Goal: Information Seeking & Learning: Learn about a topic

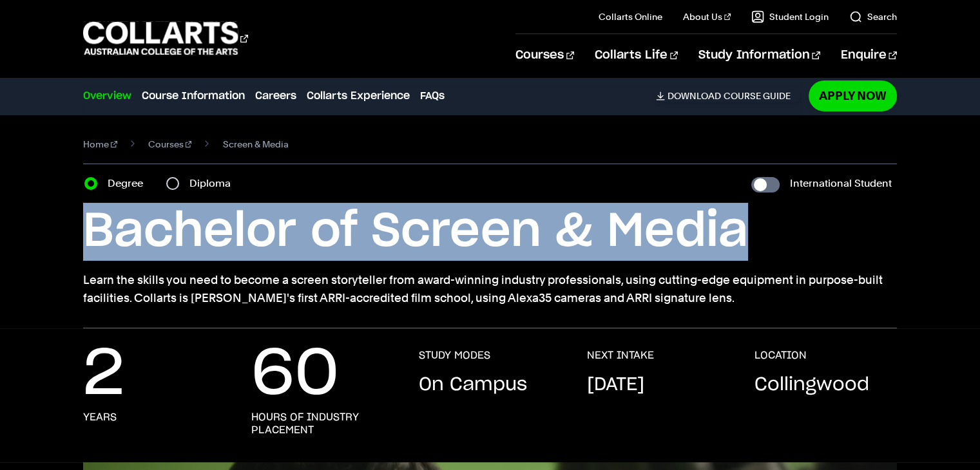
drag, startPoint x: 320, startPoint y: 245, endPoint x: 780, endPoint y: 245, distance: 459.5
click at [780, 245] on div "Home Courses Screen & Media Course variant Degree Diploma International Student…" at bounding box center [490, 222] width 980 height 214
click at [780, 245] on h1 "Bachelor of Screen & Media" at bounding box center [489, 232] width 813 height 58
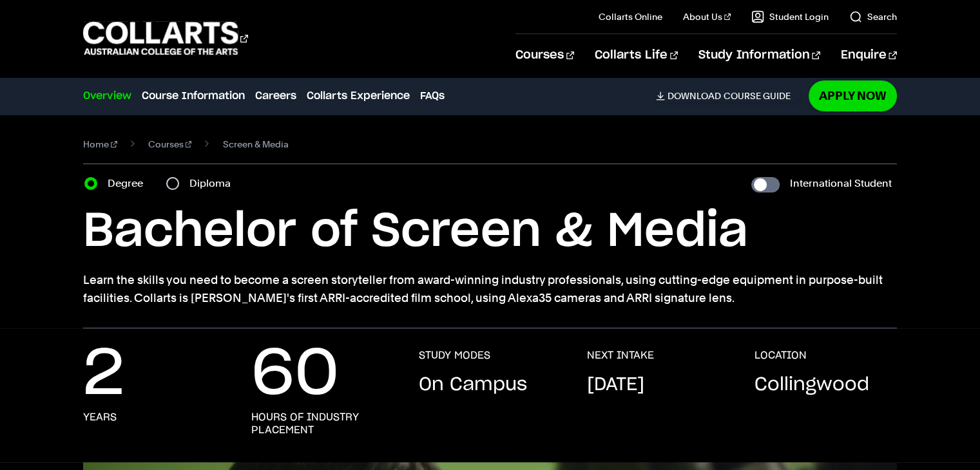
click at [780, 245] on h1 "Bachelor of Screen & Media" at bounding box center [489, 232] width 813 height 58
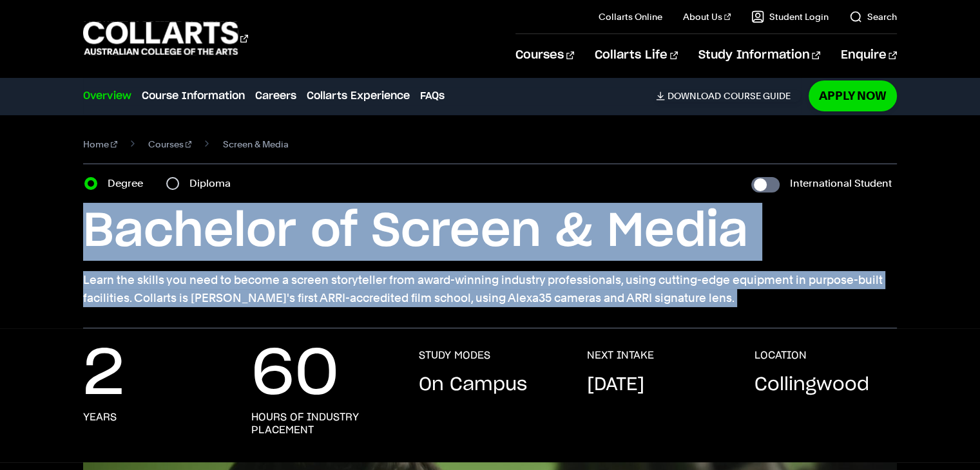
drag, startPoint x: 780, startPoint y: 245, endPoint x: 822, endPoint y: 298, distance: 67.4
click at [822, 298] on div "Bachelor of Screen & Media Learn the skills you need to become a screen storyte…" at bounding box center [489, 255] width 813 height 104
click at [822, 298] on p "Learn the skills you need to become a screen storyteller from award-winning ind…" at bounding box center [489, 289] width 813 height 36
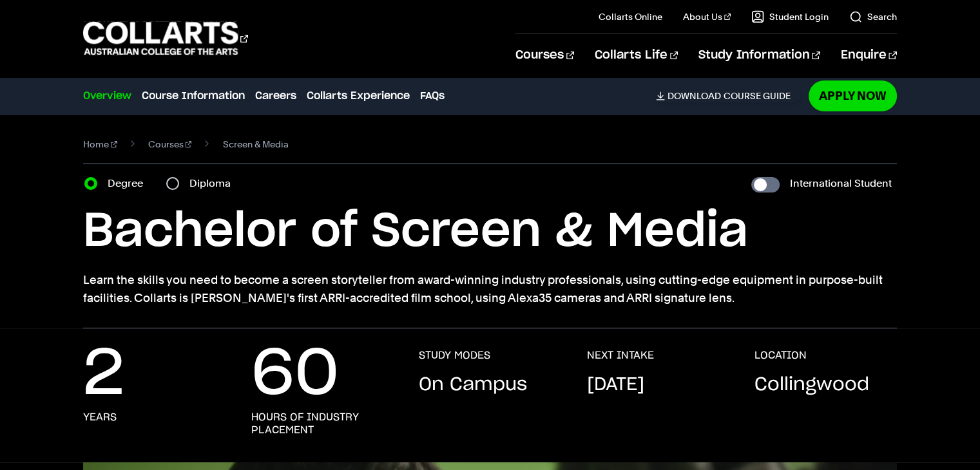
click at [822, 298] on p "Learn the skills you need to become a screen storyteller from award-winning ind…" at bounding box center [489, 289] width 813 height 36
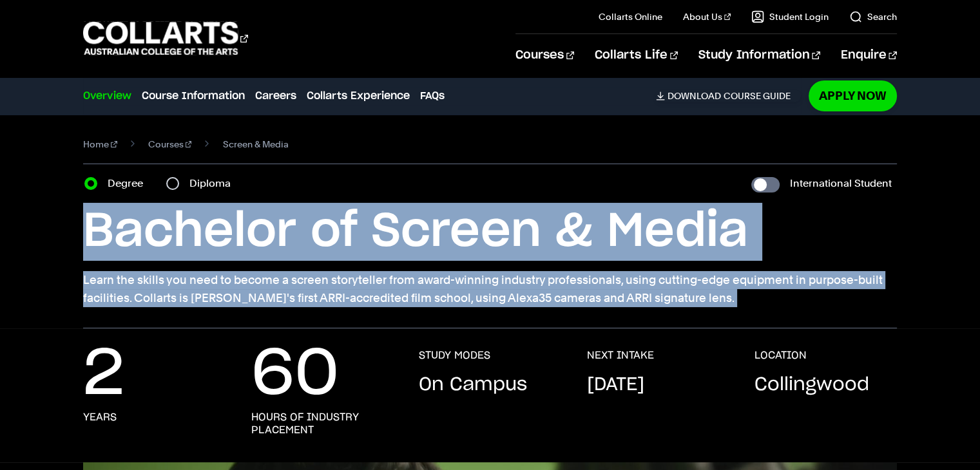
drag, startPoint x: 822, startPoint y: 298, endPoint x: 799, endPoint y: 231, distance: 70.1
click at [799, 231] on div "Bachelor of Screen & Media Learn the skills you need to become a screen storyte…" at bounding box center [489, 255] width 813 height 104
click at [799, 231] on h1 "Bachelor of Screen & Media" at bounding box center [489, 232] width 813 height 58
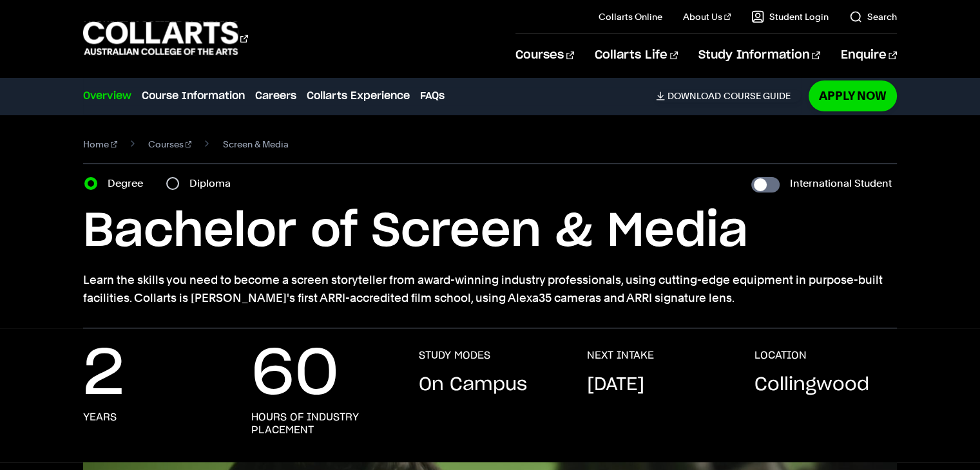
click at [799, 231] on h1 "Bachelor of Screen & Media" at bounding box center [489, 232] width 813 height 58
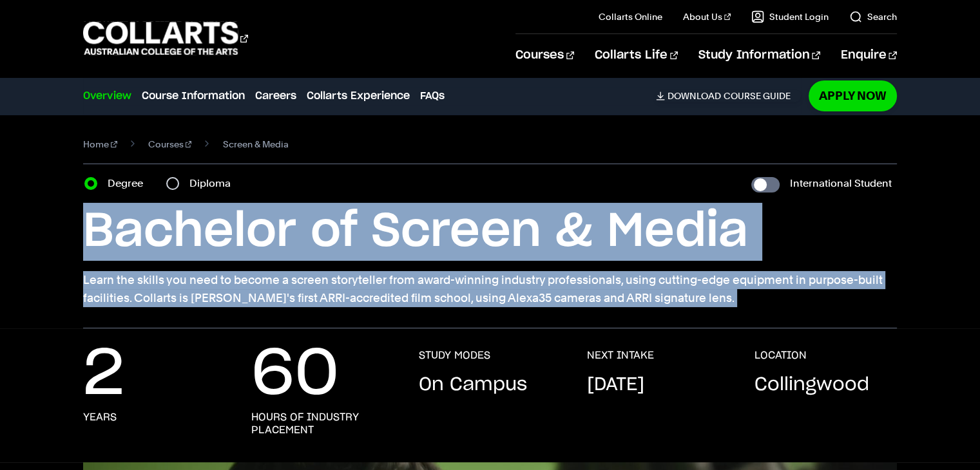
drag, startPoint x: 799, startPoint y: 231, endPoint x: 804, endPoint y: 302, distance: 70.4
click at [804, 302] on div "Bachelor of Screen & Media Learn the skills you need to become a screen storyte…" at bounding box center [489, 255] width 813 height 104
click at [804, 302] on p "Learn the skills you need to become a screen storyteller from award-winning ind…" at bounding box center [489, 289] width 813 height 36
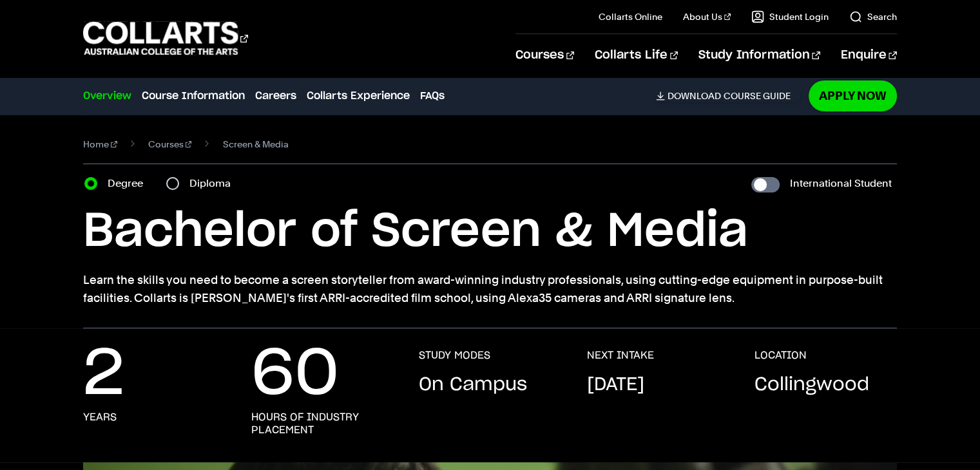
click at [807, 295] on p "Learn the skills you need to become a screen storyteller from award-winning ind…" at bounding box center [489, 289] width 813 height 36
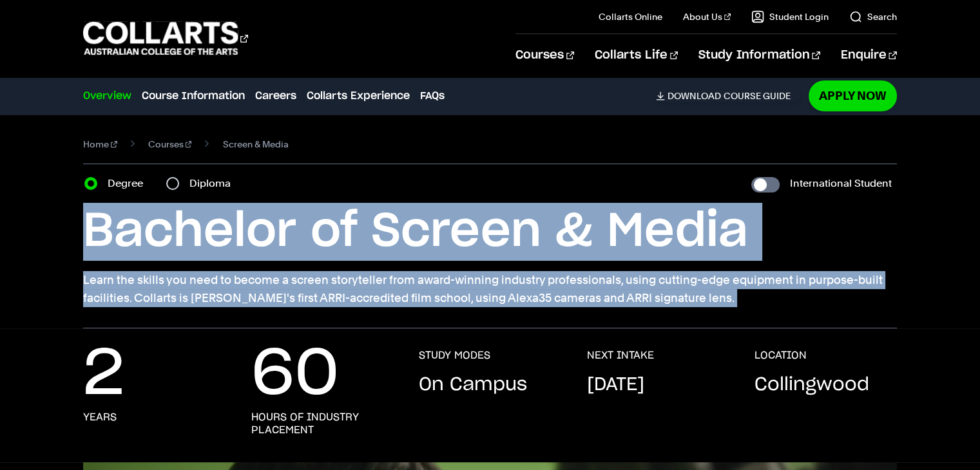
drag, startPoint x: 807, startPoint y: 295, endPoint x: 782, endPoint y: 243, distance: 57.9
click at [782, 243] on div "Bachelor of Screen & Media Learn the skills you need to become a screen storyte…" at bounding box center [489, 255] width 813 height 104
click at [782, 243] on h1 "Bachelor of Screen & Media" at bounding box center [489, 232] width 813 height 58
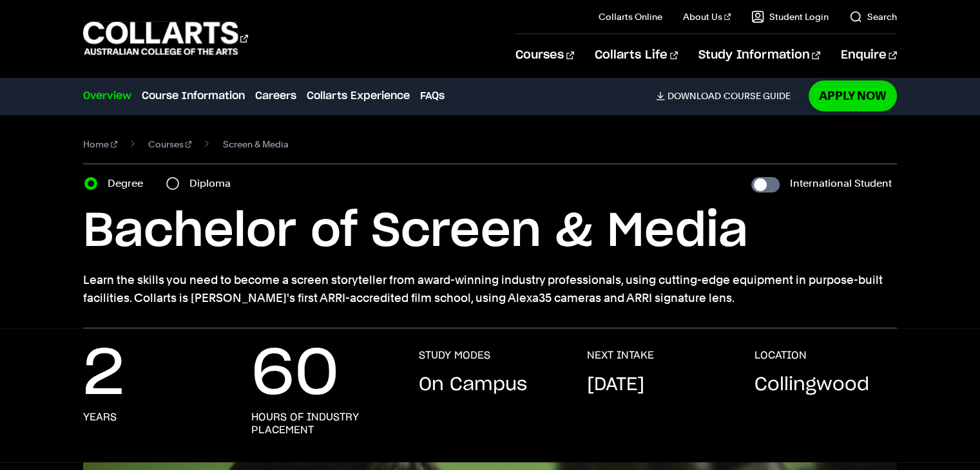
click at [782, 243] on h1 "Bachelor of Screen & Media" at bounding box center [489, 232] width 813 height 58
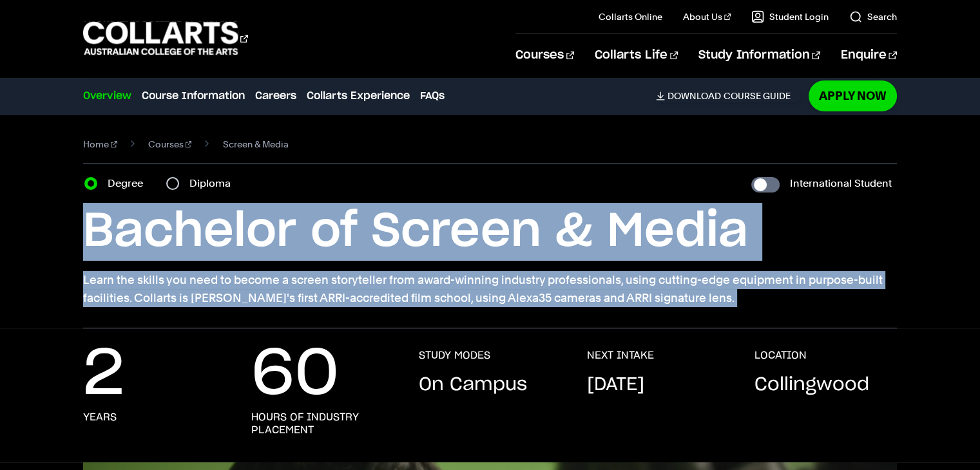
drag, startPoint x: 782, startPoint y: 243, endPoint x: 798, endPoint y: 284, distance: 44.5
click at [798, 284] on div "Bachelor of Screen & Media Learn the skills you need to become a screen storyte…" at bounding box center [489, 255] width 813 height 104
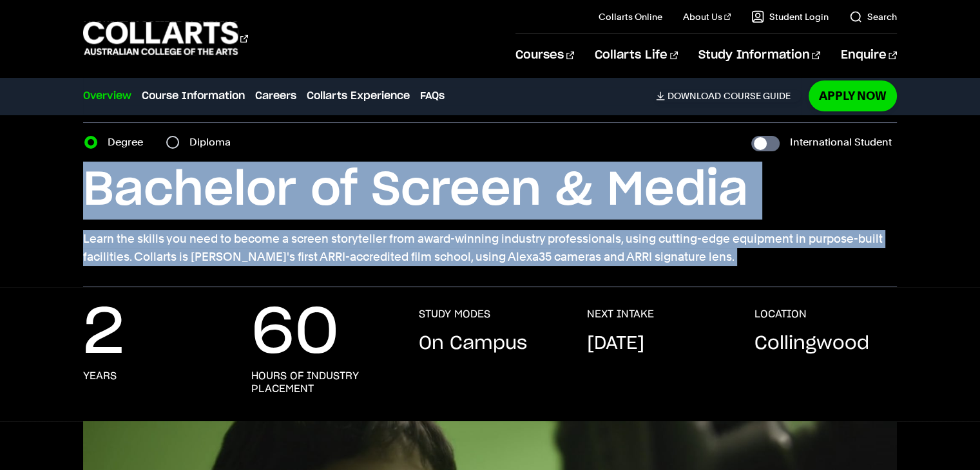
click at [501, 253] on p "Learn the skills you need to become a screen storyteller from award-winning ind…" at bounding box center [489, 248] width 813 height 36
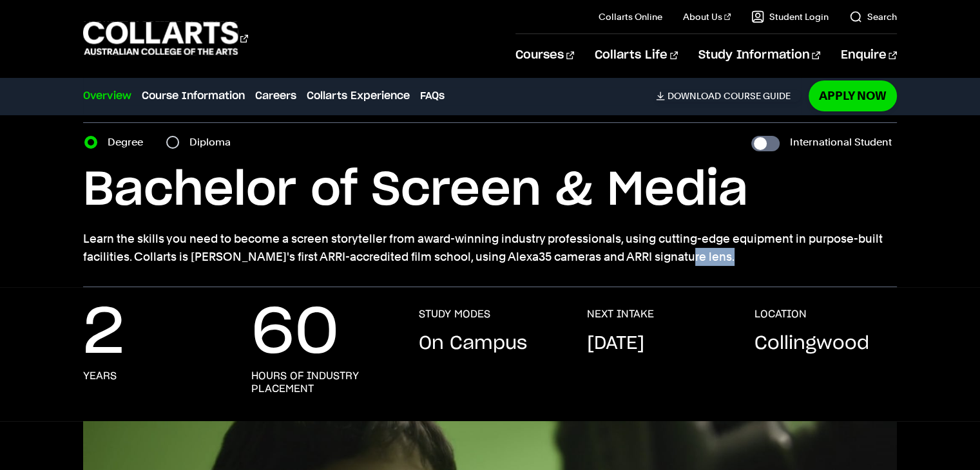
click at [501, 253] on p "Learn the skills you need to become a screen storyteller from award-winning ind…" at bounding box center [489, 248] width 813 height 36
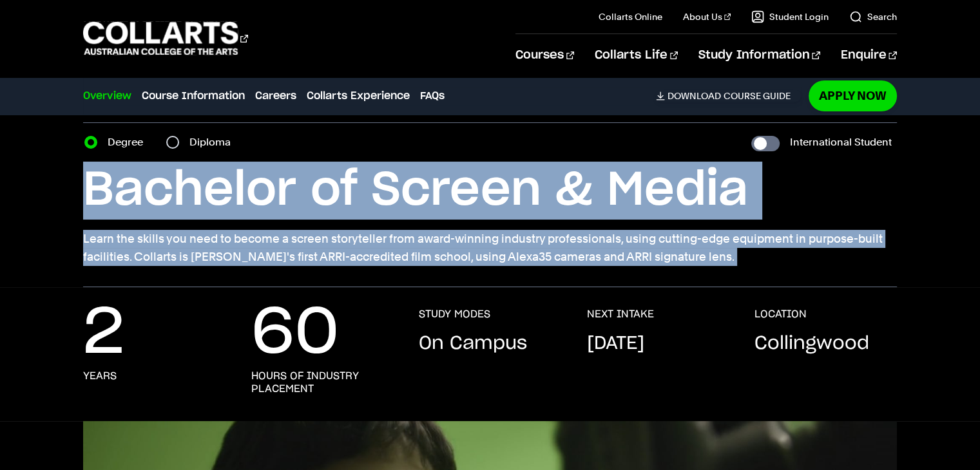
drag, startPoint x: 501, startPoint y: 253, endPoint x: 470, endPoint y: 207, distance: 55.2
click at [470, 207] on div "Bachelor of Screen & Media Learn the skills you need to become a screen storyte…" at bounding box center [489, 214] width 813 height 104
click at [470, 207] on h1 "Bachelor of Screen & Media" at bounding box center [489, 191] width 813 height 58
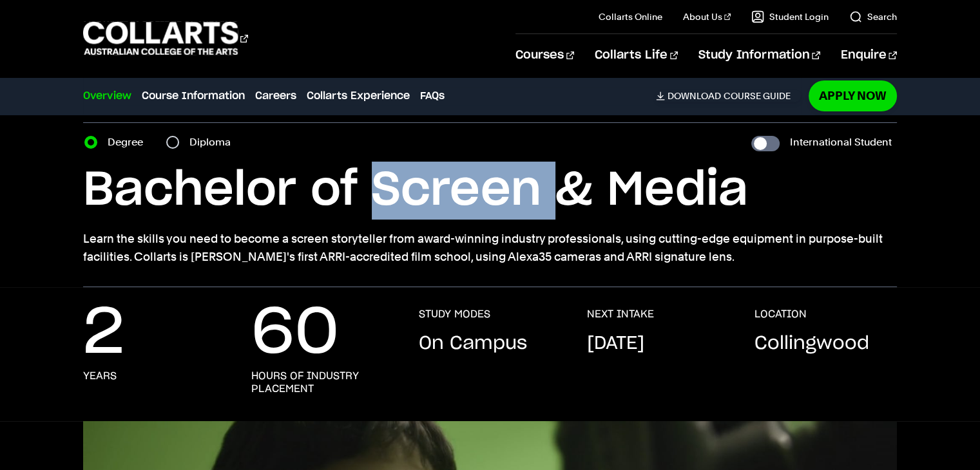
click at [470, 207] on h1 "Bachelor of Screen & Media" at bounding box center [489, 191] width 813 height 58
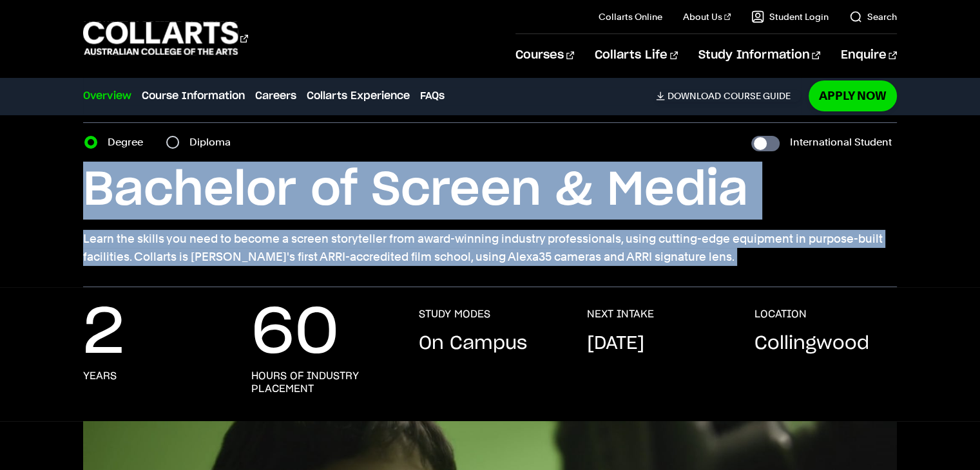
drag, startPoint x: 470, startPoint y: 207, endPoint x: 498, endPoint y: 240, distance: 43.5
click at [498, 240] on div "Bachelor of Screen & Media Learn the skills you need to become a screen storyte…" at bounding box center [489, 214] width 813 height 104
click at [498, 240] on p "Learn the skills you need to become a screen storyteller from award-winning ind…" at bounding box center [489, 248] width 813 height 36
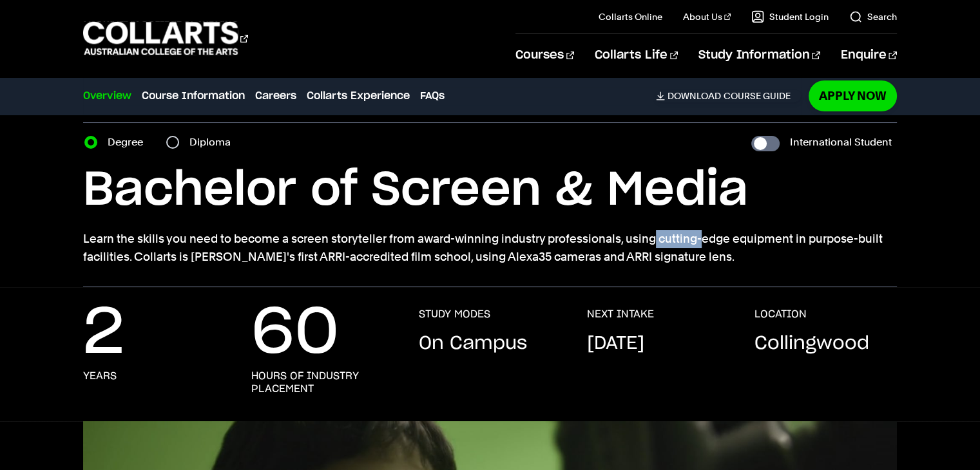
click at [498, 240] on p "Learn the skills you need to become a screen storyteller from award-winning ind…" at bounding box center [489, 248] width 813 height 36
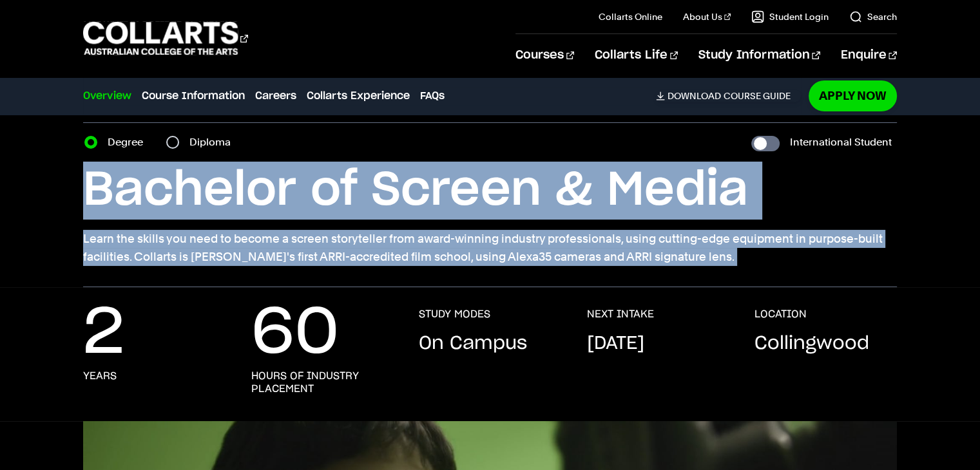
drag, startPoint x: 498, startPoint y: 240, endPoint x: 512, endPoint y: 186, distance: 56.7
click at [512, 186] on div "Bachelor of Screen & Media Learn the skills you need to become a screen storyte…" at bounding box center [489, 214] width 813 height 104
click at [512, 186] on h1 "Bachelor of Screen & Media" at bounding box center [489, 191] width 813 height 58
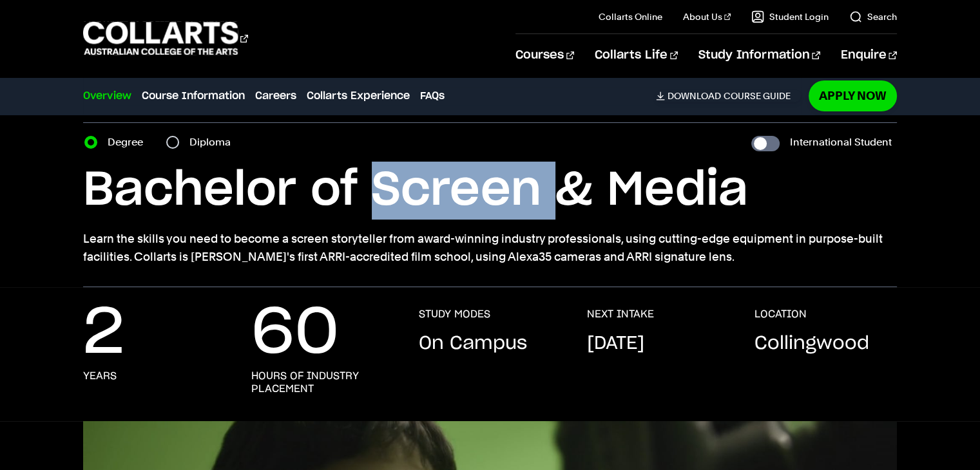
click at [512, 186] on h1 "Bachelor of Screen & Media" at bounding box center [489, 191] width 813 height 58
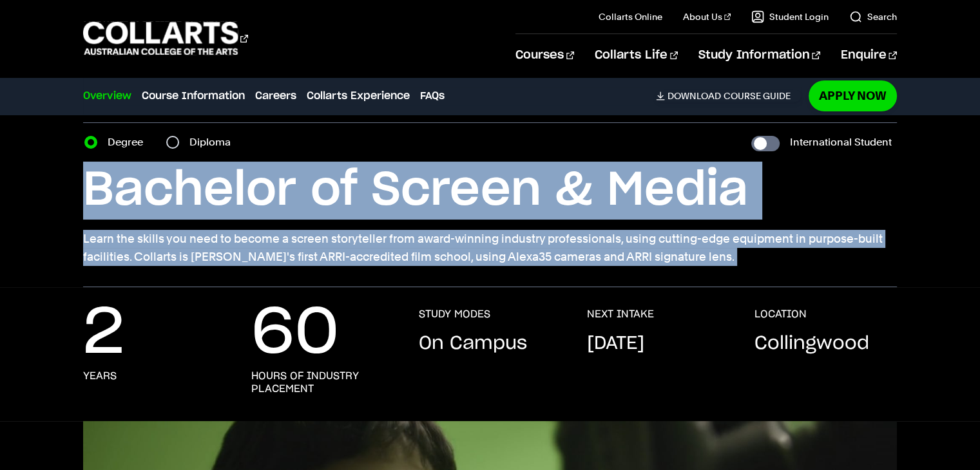
drag, startPoint x: 512, startPoint y: 186, endPoint x: 530, endPoint y: 228, distance: 46.0
click at [530, 228] on div "Bachelor of Screen & Media Learn the skills you need to become a screen storyte…" at bounding box center [489, 214] width 813 height 104
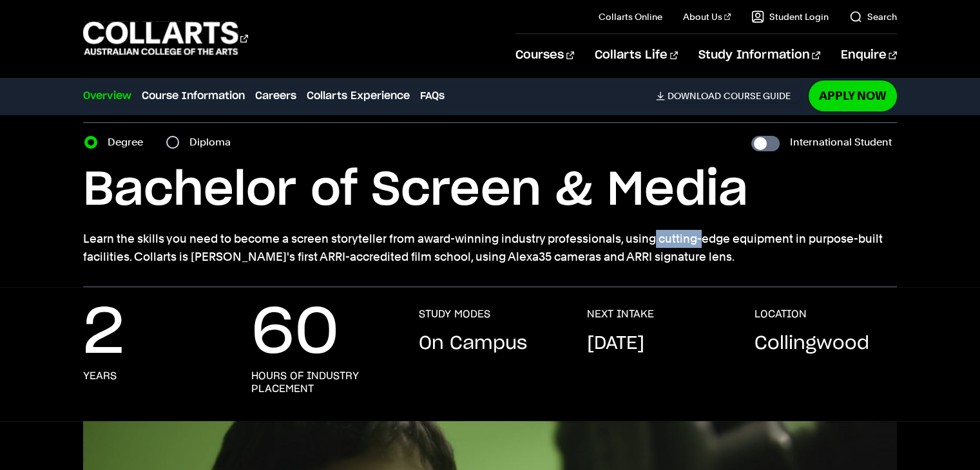
click at [530, 228] on div "Bachelor of Screen & Media Learn the skills you need to become a screen storyte…" at bounding box center [489, 214] width 813 height 104
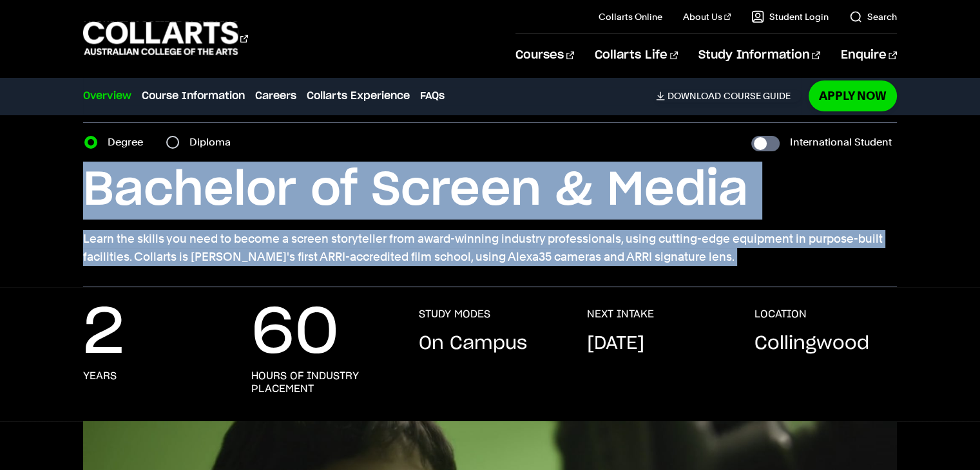
drag, startPoint x: 530, startPoint y: 228, endPoint x: 512, endPoint y: 194, distance: 38.3
click at [512, 194] on div "Bachelor of Screen & Media Learn the skills you need to become a screen storyte…" at bounding box center [489, 214] width 813 height 104
click at [512, 194] on h1 "Bachelor of Screen & Media" at bounding box center [489, 191] width 813 height 58
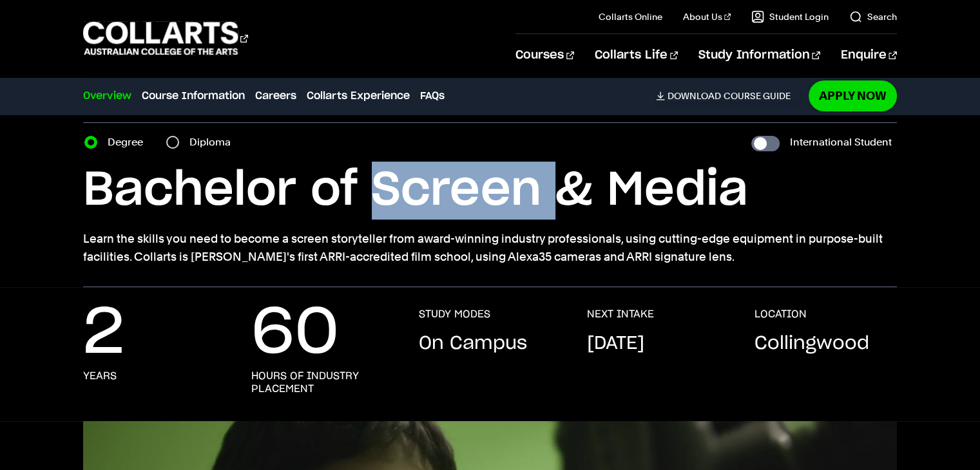
click at [512, 194] on h1 "Bachelor of Screen & Media" at bounding box center [489, 191] width 813 height 58
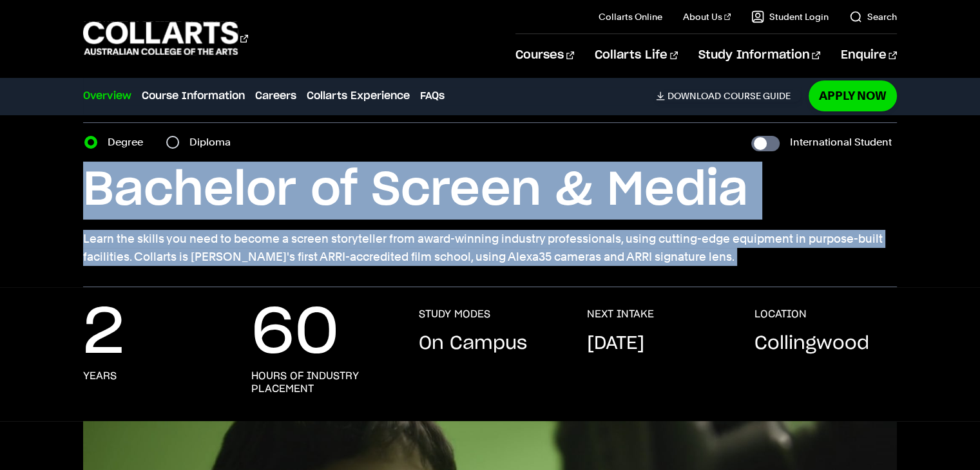
drag, startPoint x: 512, startPoint y: 194, endPoint x: 533, endPoint y: 252, distance: 61.6
click at [533, 252] on div "Bachelor of Screen & Media Learn the skills you need to become a screen storyte…" at bounding box center [489, 214] width 813 height 104
click at [533, 252] on p "Learn the skills you need to become a screen storyteller from award-winning ind…" at bounding box center [489, 248] width 813 height 36
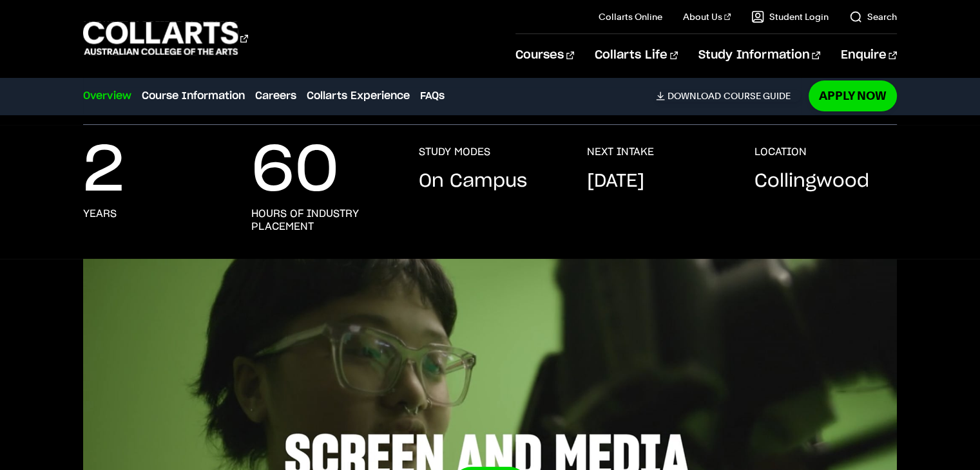
scroll to position [204, 0]
drag, startPoint x: 381, startPoint y: 140, endPoint x: 670, endPoint y: 220, distance: 299.6
click at [670, 220] on div "2 years 60 hours of industry placement STUDY MODES On Campus NEXT INTAKE [DATE]…" at bounding box center [490, 192] width 980 height 134
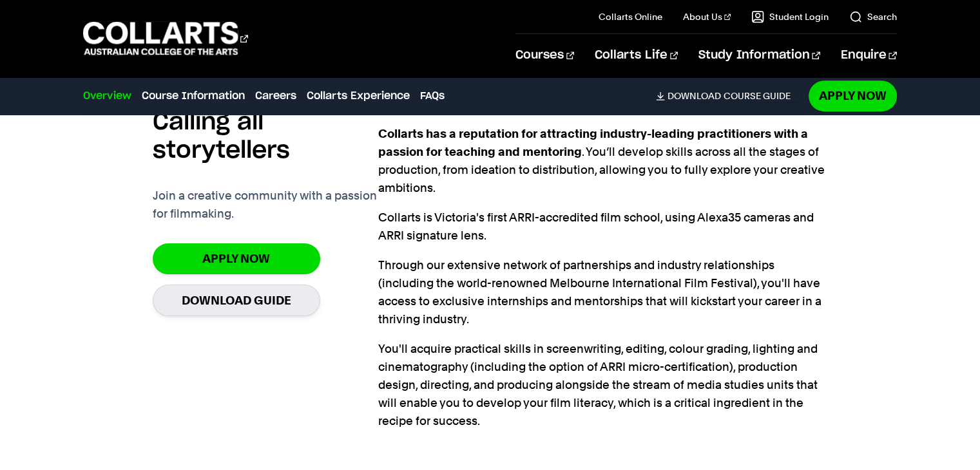
scroll to position [871, 0]
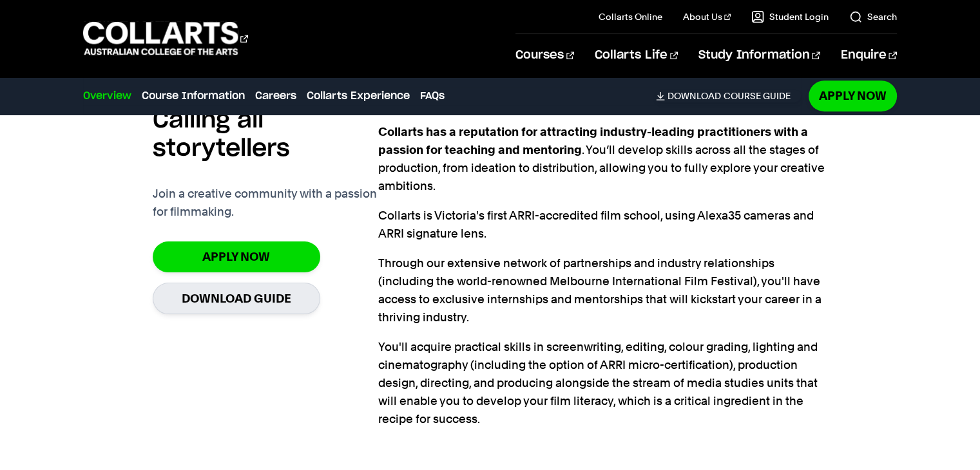
click at [637, 181] on p "Collarts has a reputation for attracting industry-leading practitioners with a …" at bounding box center [603, 159] width 450 height 72
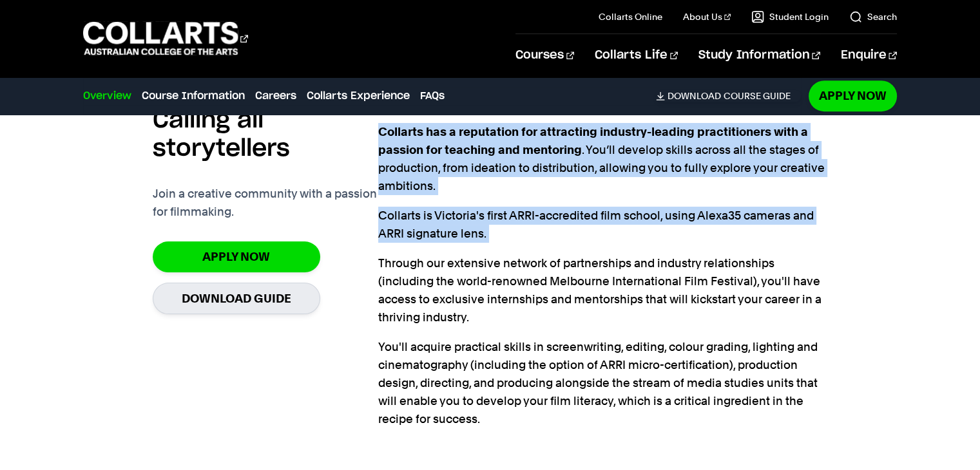
drag, startPoint x: 637, startPoint y: 181, endPoint x: 644, endPoint y: 239, distance: 58.4
click at [644, 239] on div "Collarts has a reputation for attracting industry-leading practitioners with a …" at bounding box center [603, 275] width 450 height 305
click at [644, 239] on p "Collarts is Victoria's first ARRI-accredited film school, using Alexa35 cameras…" at bounding box center [603, 225] width 450 height 36
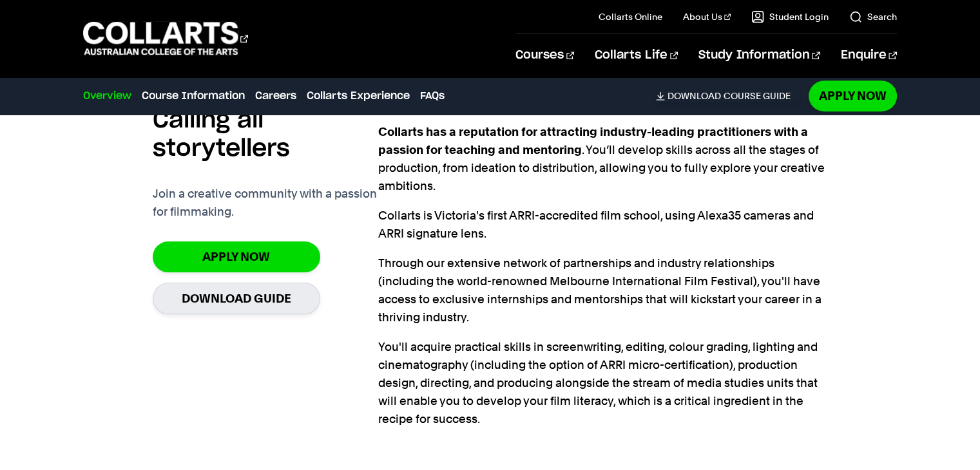
click at [644, 239] on p "Collarts is Victoria's first ARRI-accredited film school, using Alexa35 cameras…" at bounding box center [603, 225] width 450 height 36
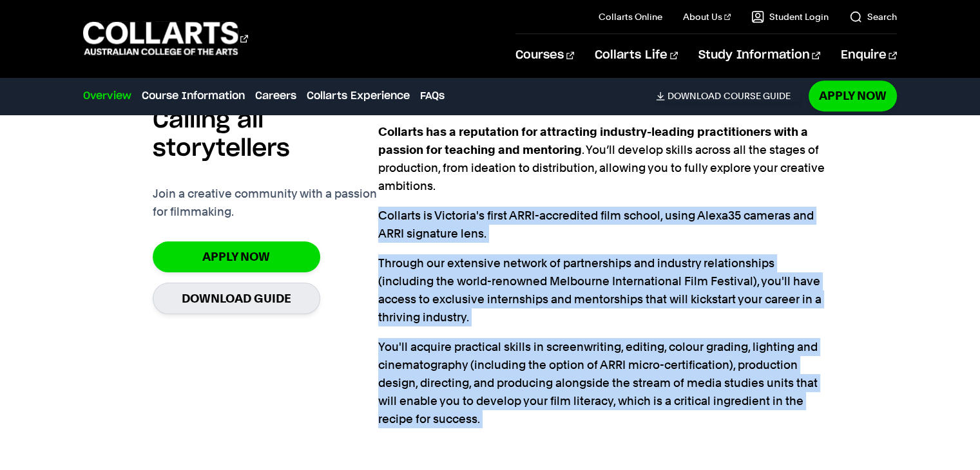
drag, startPoint x: 644, startPoint y: 239, endPoint x: 664, endPoint y: 331, distance: 93.8
click at [664, 331] on div "Collarts has a reputation for attracting industry-leading practitioners with a …" at bounding box center [603, 275] width 450 height 305
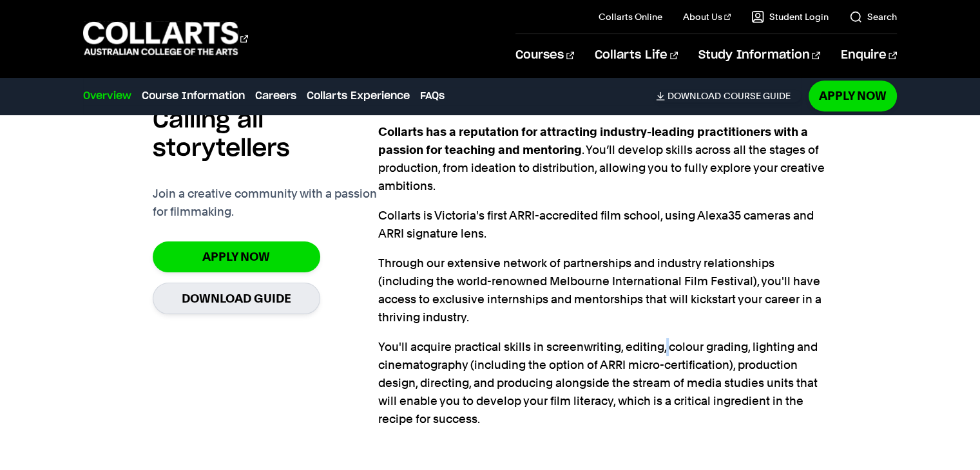
click at [664, 331] on div "Collarts has a reputation for attracting industry-leading practitioners with a …" at bounding box center [603, 275] width 450 height 305
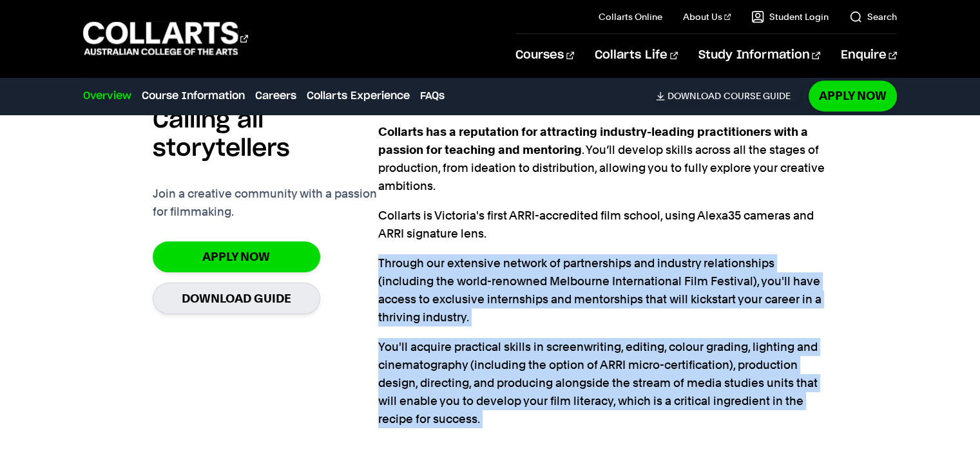
drag, startPoint x: 664, startPoint y: 331, endPoint x: 642, endPoint y: 246, distance: 87.4
click at [642, 246] on div "Collarts has a reputation for attracting industry-leading practitioners with a …" at bounding box center [603, 275] width 450 height 305
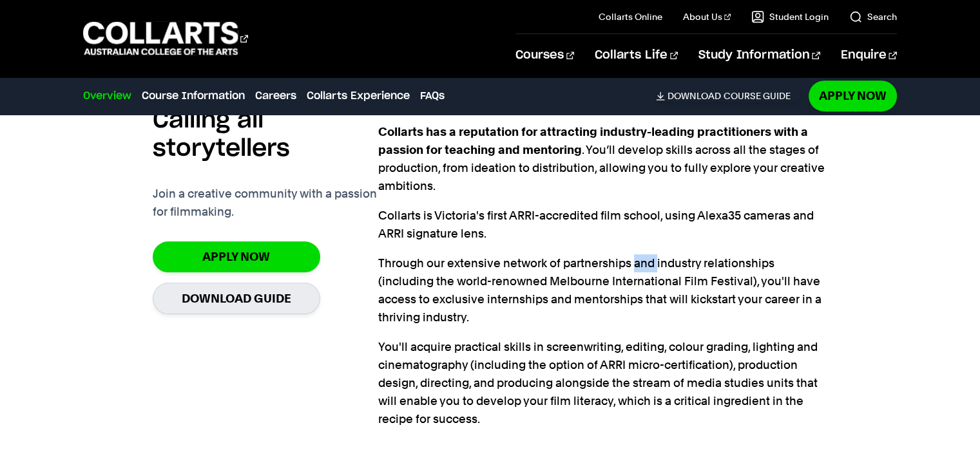
click at [642, 246] on div "Collarts has a reputation for attracting industry-leading practitioners with a …" at bounding box center [603, 275] width 450 height 305
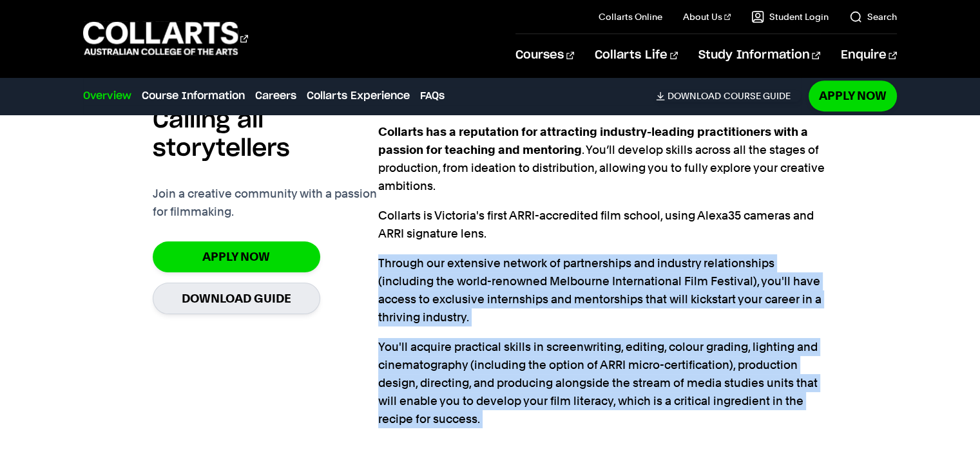
drag, startPoint x: 642, startPoint y: 246, endPoint x: 656, endPoint y: 346, distance: 100.9
click at [656, 346] on div "Collarts has a reputation for attracting industry-leading practitioners with a …" at bounding box center [603, 275] width 450 height 305
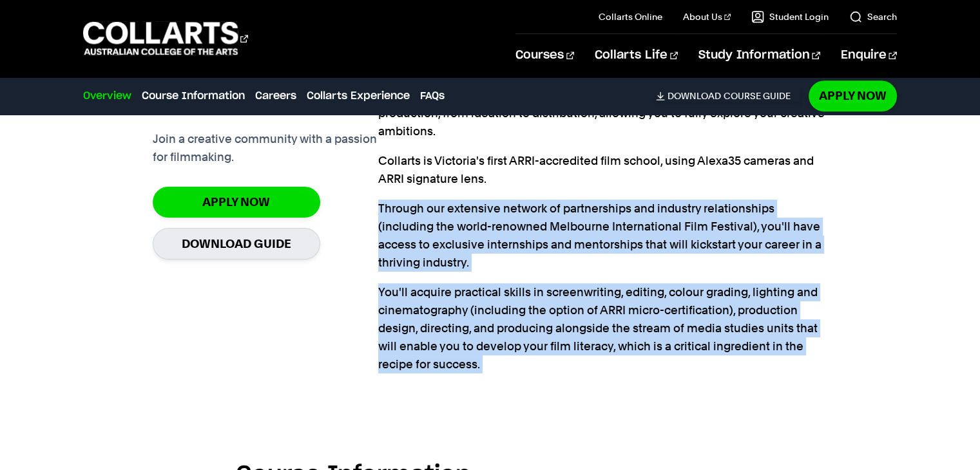
scroll to position [927, 0]
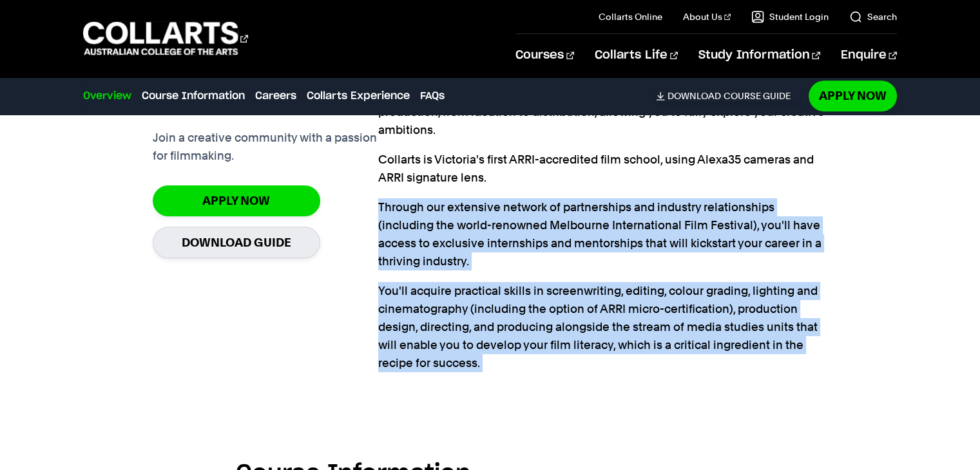
click at [630, 336] on p "You'll acquire practical skills in screenwriting, editing, colour grading, ligh…" at bounding box center [603, 327] width 450 height 90
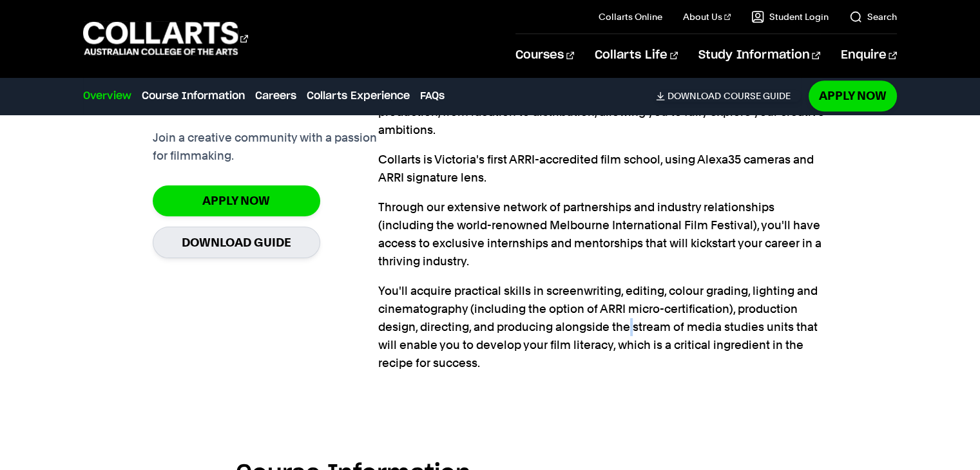
click at [630, 336] on p "You'll acquire practical skills in screenwriting, editing, colour grading, ligh…" at bounding box center [603, 327] width 450 height 90
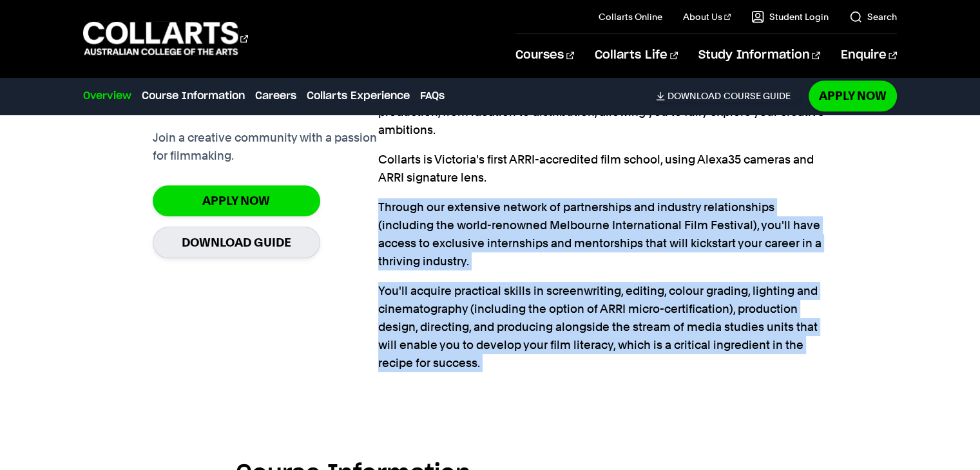
drag, startPoint x: 630, startPoint y: 336, endPoint x: 610, endPoint y: 238, distance: 100.0
click at [610, 238] on div "Collarts has a reputation for attracting industry-leading practitioners with a …" at bounding box center [603, 219] width 450 height 305
click at [610, 238] on p "Through our extensive network of partnerships and industry relationships (inclu…" at bounding box center [603, 234] width 450 height 72
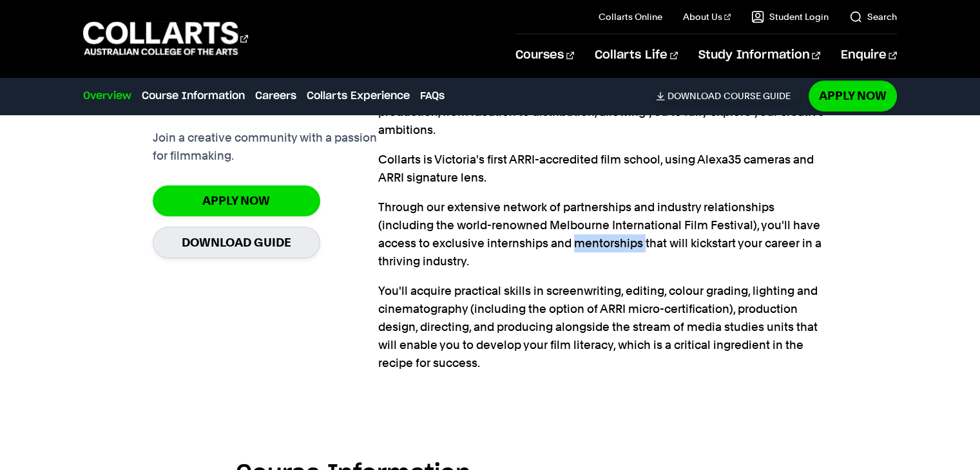
click at [610, 238] on p "Through our extensive network of partnerships and industry relationships (inclu…" at bounding box center [603, 234] width 450 height 72
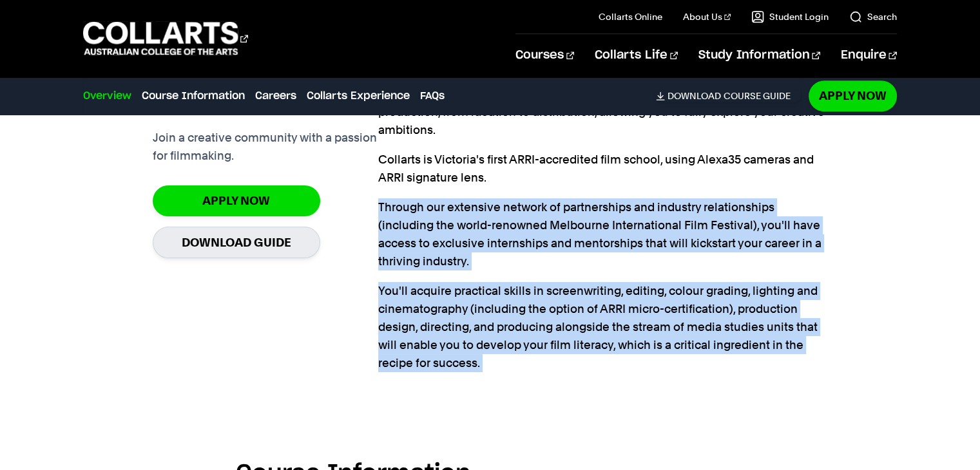
drag, startPoint x: 610, startPoint y: 238, endPoint x: 628, endPoint y: 333, distance: 97.2
click at [628, 333] on div "Collarts has a reputation for attracting industry-leading practitioners with a …" at bounding box center [603, 219] width 450 height 305
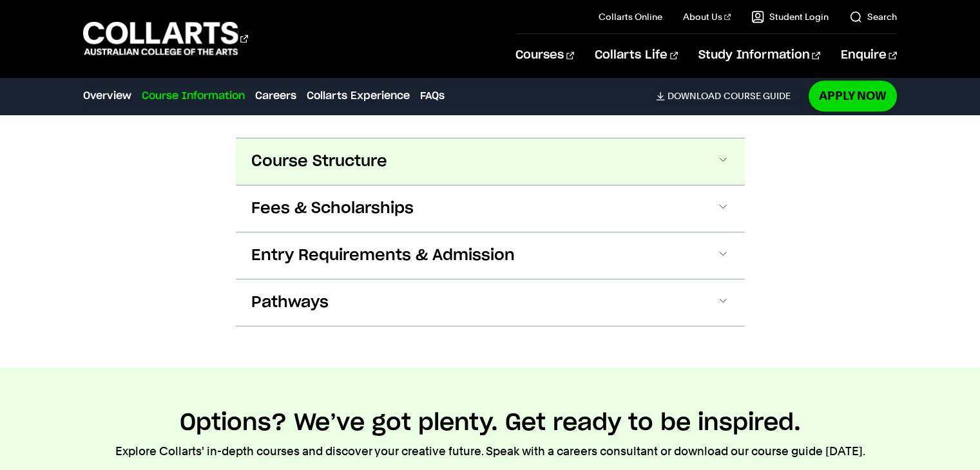
click at [603, 162] on button "Course Structure" at bounding box center [490, 162] width 509 height 46
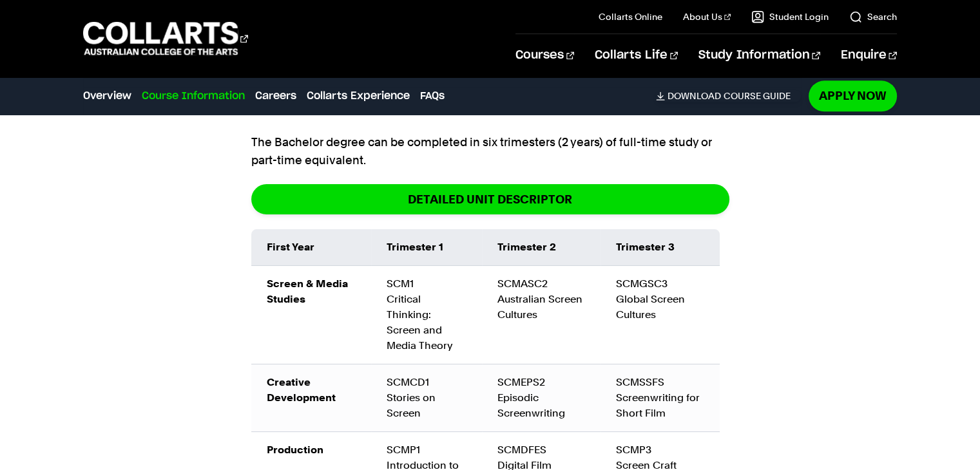
scroll to position [1400, 0]
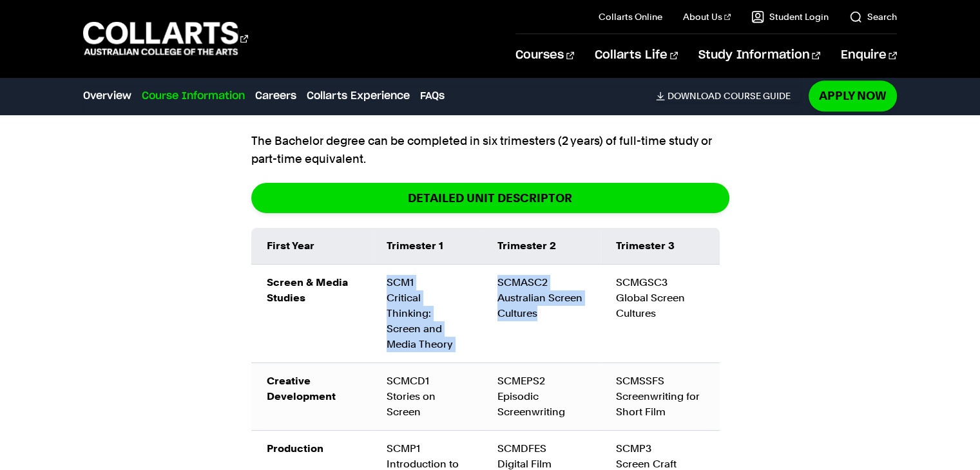
drag, startPoint x: 375, startPoint y: 287, endPoint x: 572, endPoint y: 334, distance: 202.3
click at [572, 334] on tr "Screen & Media Studies SCM1 Critical Thinking: Screen and Media Theory SCMASC2 …" at bounding box center [485, 313] width 469 height 99
click at [379, 302] on td "SCM1 Critical Thinking: Screen and Media Theory" at bounding box center [426, 313] width 111 height 99
drag, startPoint x: 256, startPoint y: 273, endPoint x: 690, endPoint y: 314, distance: 435.6
click at [690, 314] on tr "Screen & Media Studies SCM1 Critical Thinking: Screen and Media Theory SCMASC2 …" at bounding box center [485, 313] width 469 height 99
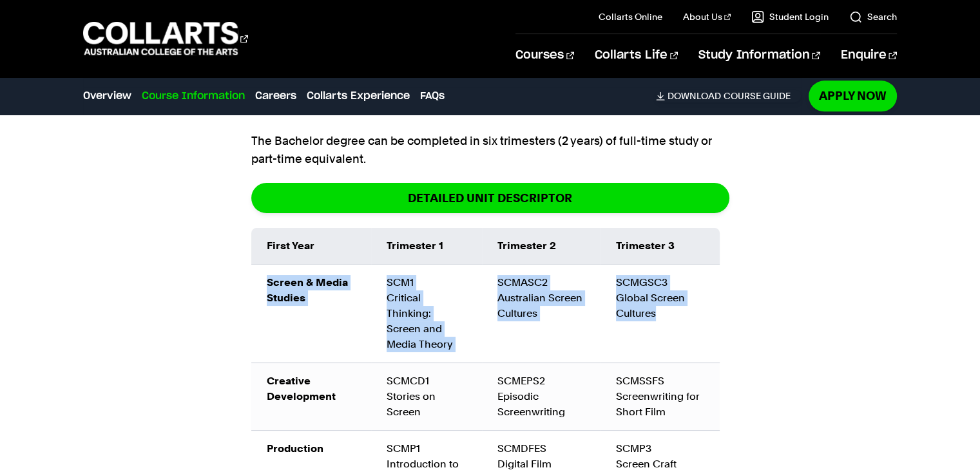
click at [690, 314] on td "SCMGSC3 Global Screen Cultures" at bounding box center [660, 313] width 119 height 99
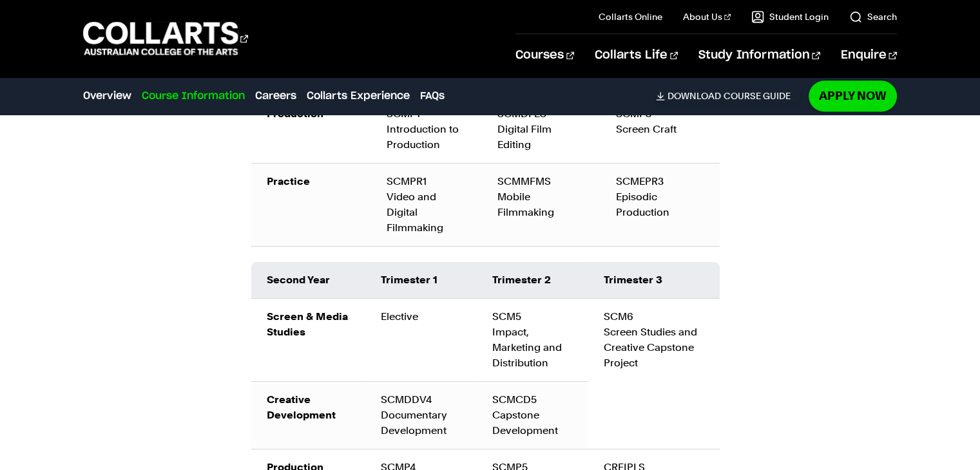
scroll to position [1740, 0]
